Goal: Transaction & Acquisition: Download file/media

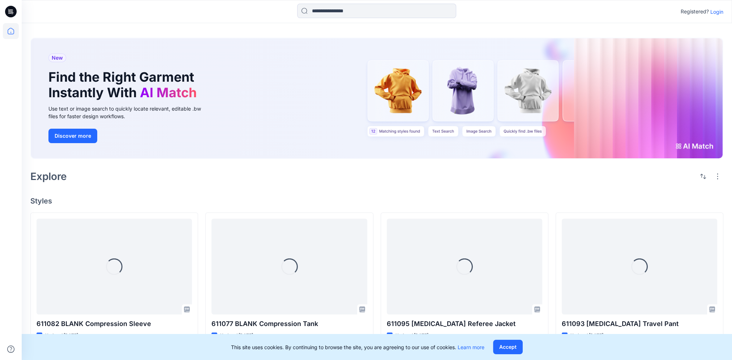
click at [720, 12] on p "Login" at bounding box center [716, 12] width 13 height 8
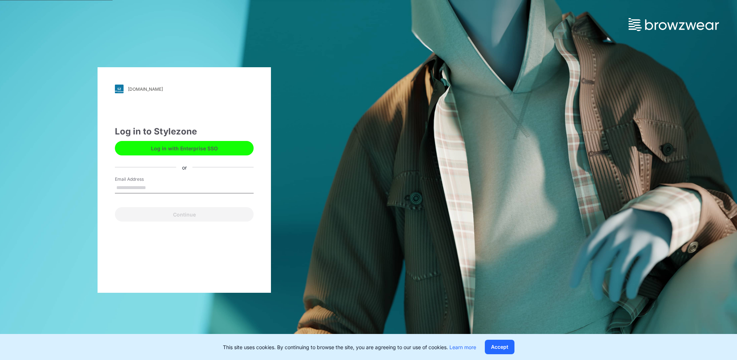
click at [184, 148] on button "Log in with Enterprise SSO" at bounding box center [184, 148] width 139 height 14
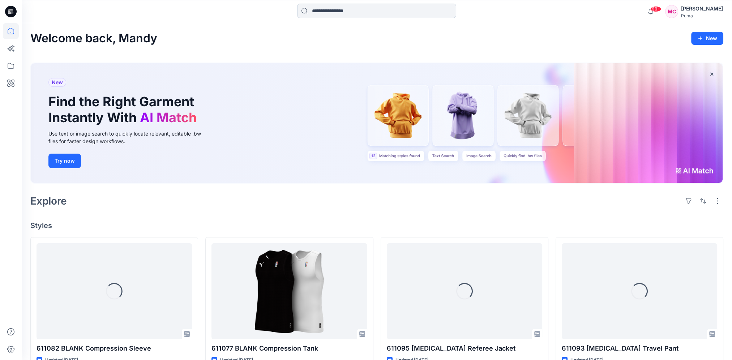
click at [369, 10] on input at bounding box center [376, 11] width 159 height 14
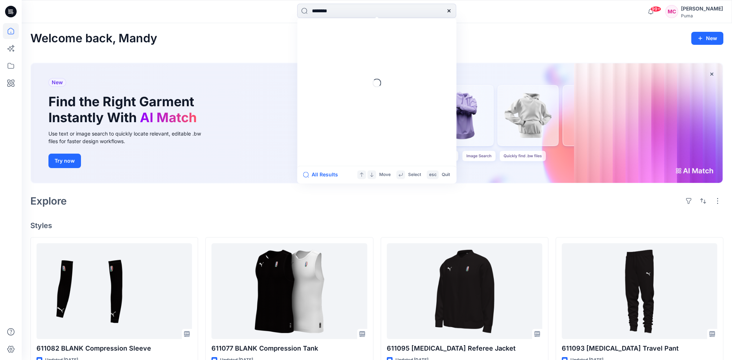
type input "********"
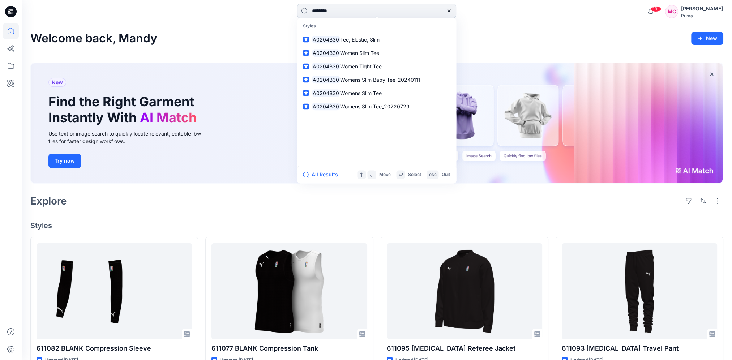
click at [380, 13] on input "********" at bounding box center [376, 11] width 159 height 14
click at [315, 178] on button "All Results" at bounding box center [323, 174] width 40 height 9
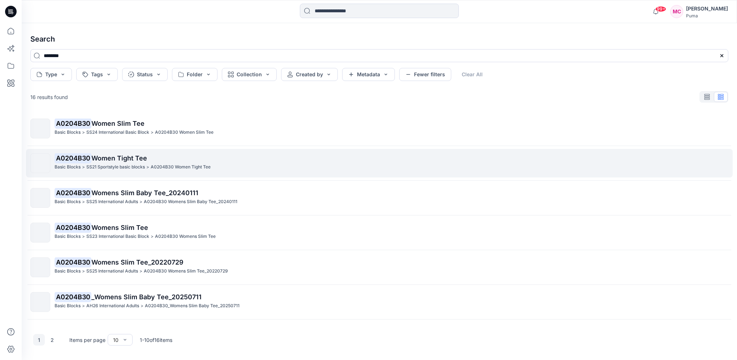
scroll to position [72, 0]
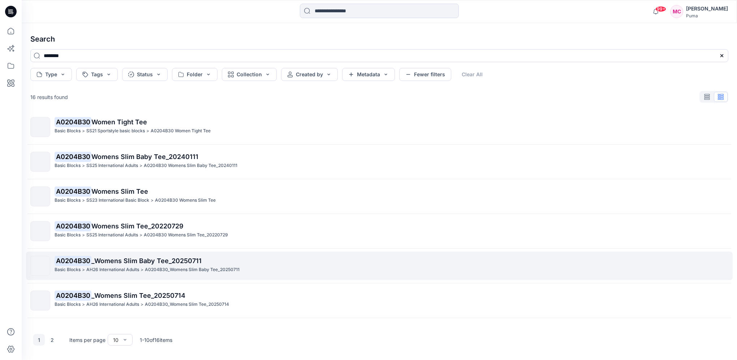
click at [101, 268] on p "AH26 International Adults" at bounding box center [112, 270] width 53 height 8
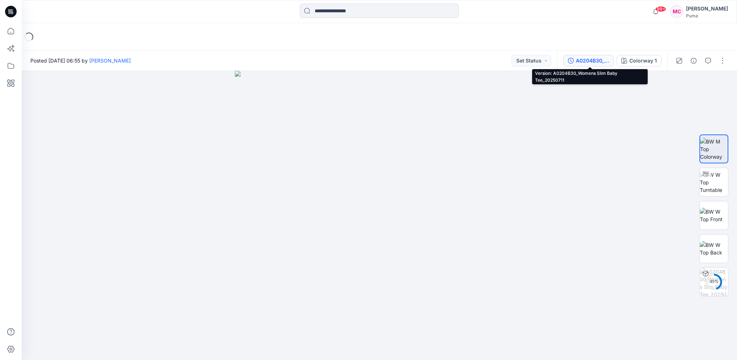
click at [596, 61] on div "A0204B30_Womens Slim Baby Tee_20250711" at bounding box center [592, 61] width 33 height 8
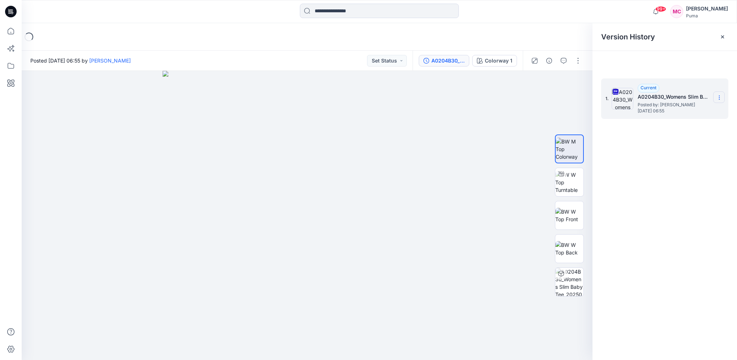
click at [720, 98] on icon at bounding box center [719, 98] width 6 height 6
click at [690, 112] on span "Download Source BW File" at bounding box center [683, 111] width 61 height 9
